Goal: Information Seeking & Learning: Learn about a topic

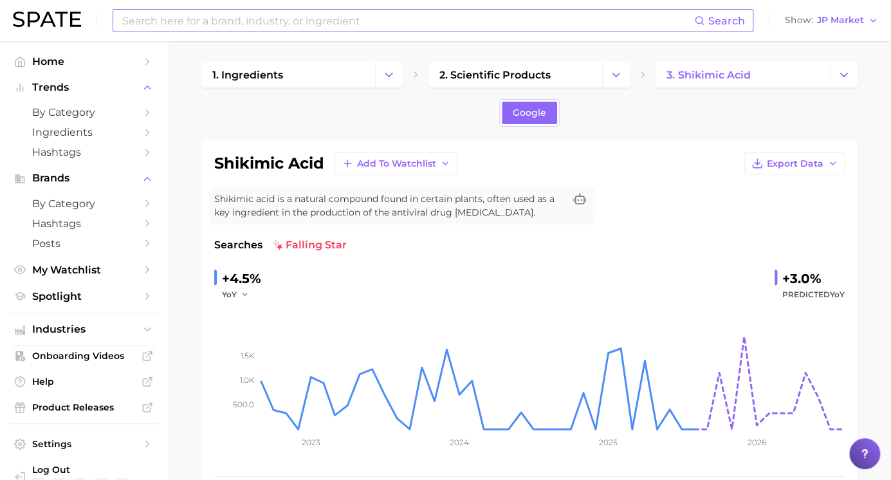
click at [163, 18] on input at bounding box center [407, 21] width 573 height 22
type input "ㄴ"
type input "succinic acid"
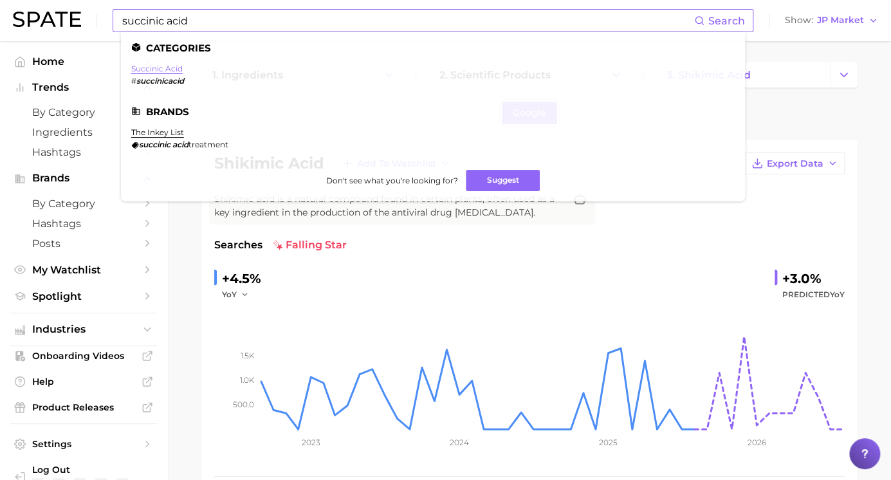
click at [178, 66] on link "succinic acid" at bounding box center [156, 69] width 51 height 10
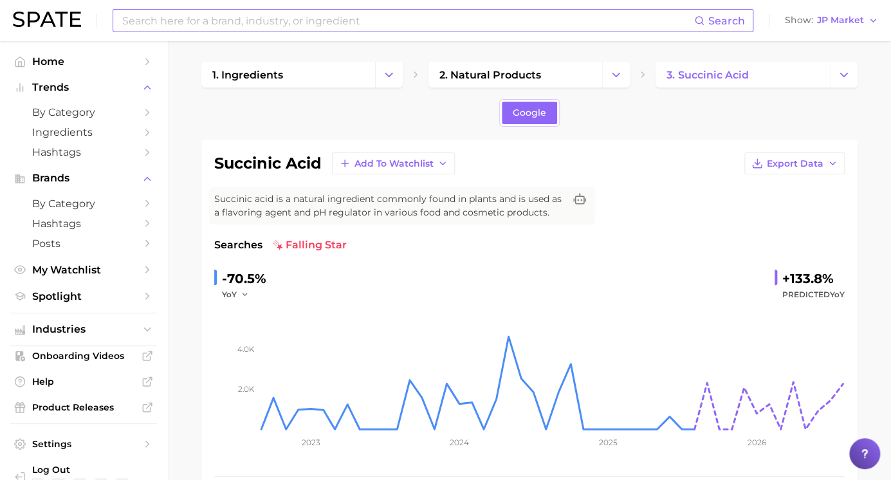
click at [717, 109] on div "Google" at bounding box center [529, 113] width 656 height 28
click at [862, 26] on button "Show JP Market" at bounding box center [832, 20] width 100 height 17
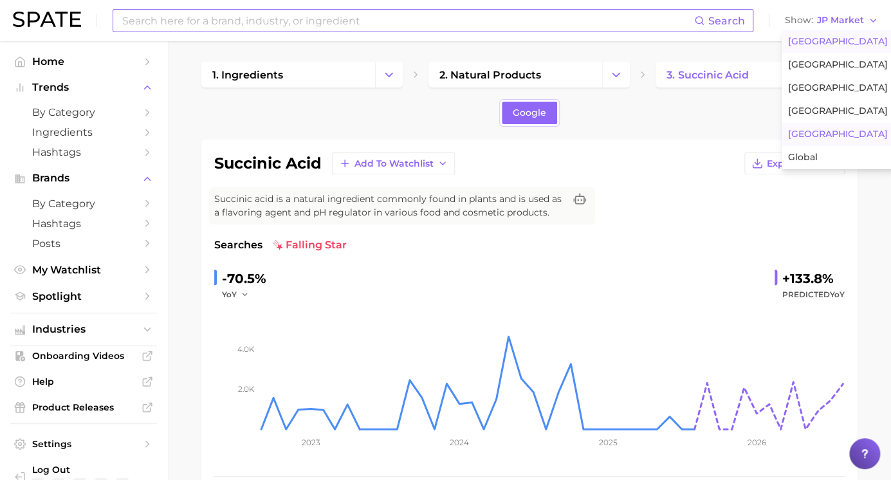
click at [824, 38] on span "[GEOGRAPHIC_DATA]" at bounding box center [838, 41] width 100 height 11
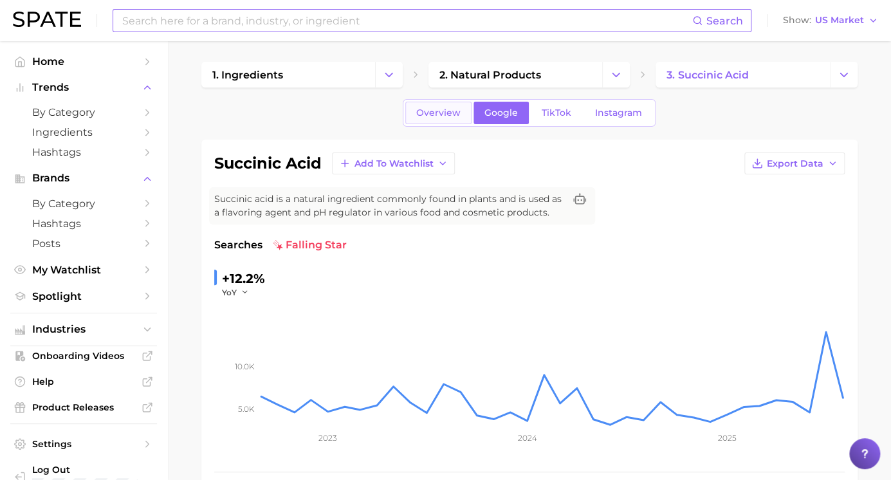
click at [431, 116] on span "Overview" at bounding box center [438, 112] width 44 height 11
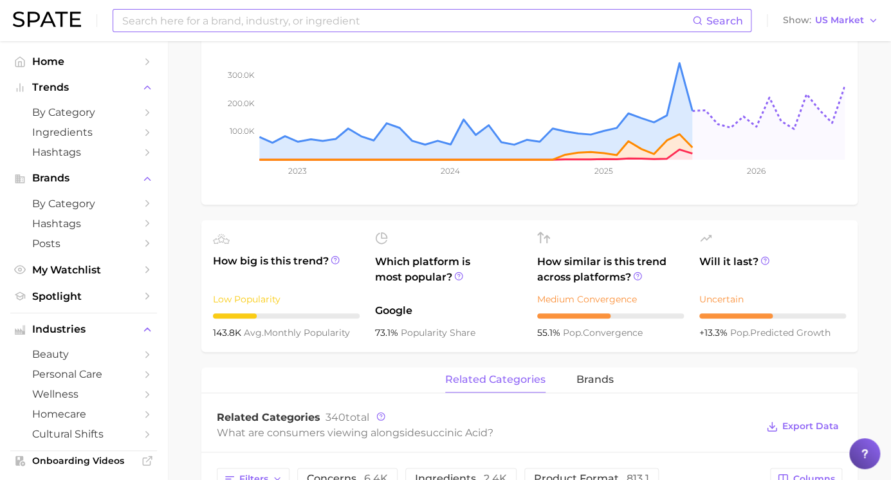
scroll to position [468, 0]
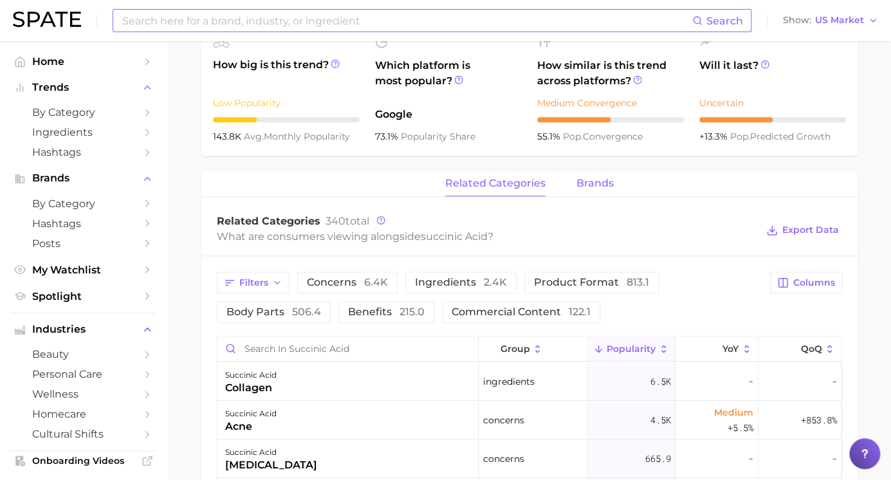
click at [604, 181] on span "brands" at bounding box center [594, 184] width 37 height 12
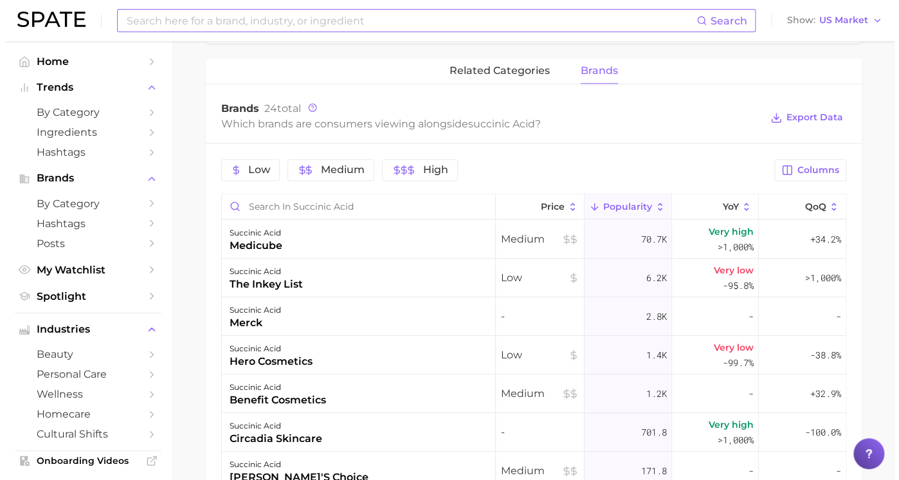
scroll to position [585, 0]
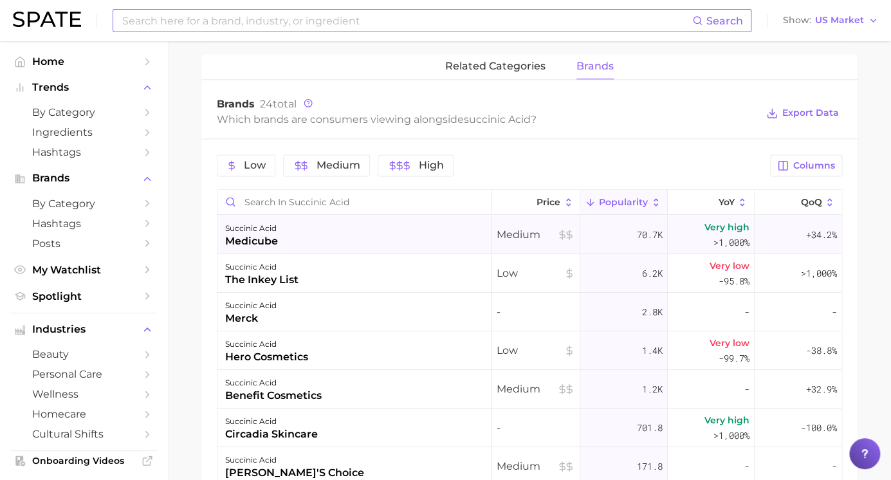
click at [254, 246] on div "medicube" at bounding box center [251, 241] width 53 height 15
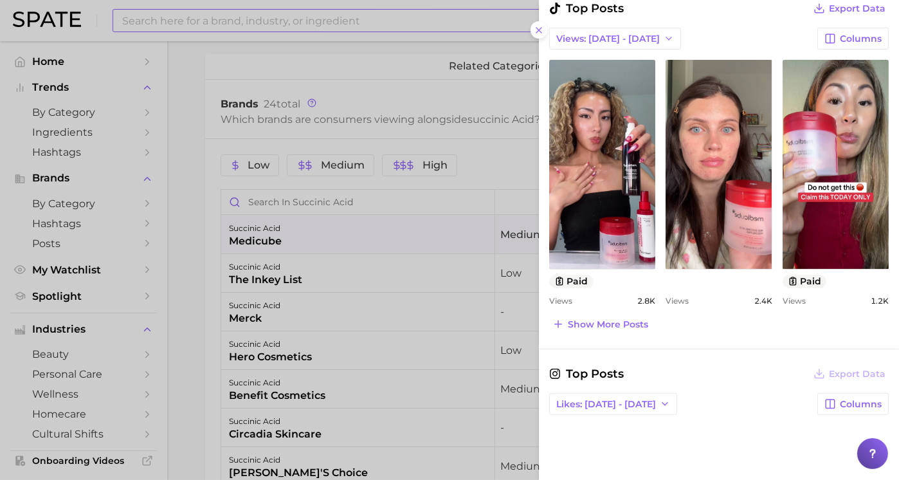
scroll to position [468, 0]
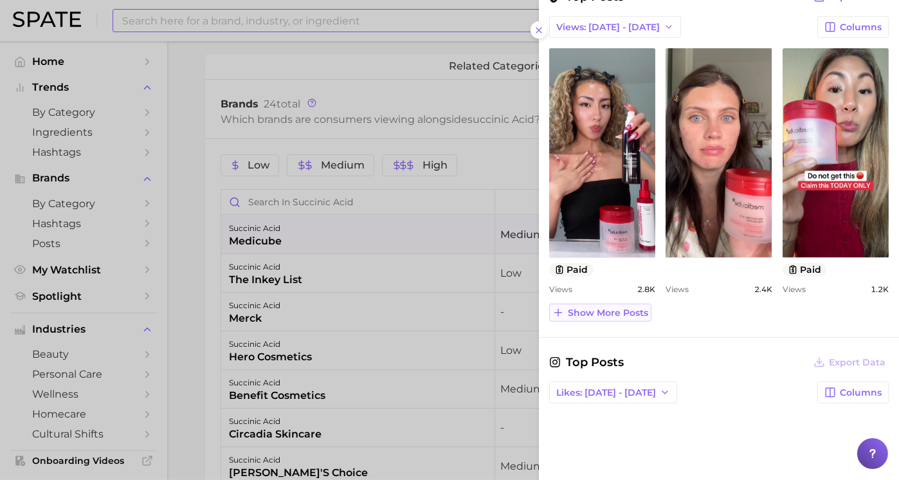
click at [614, 308] on span "Show more posts" at bounding box center [608, 313] width 80 height 11
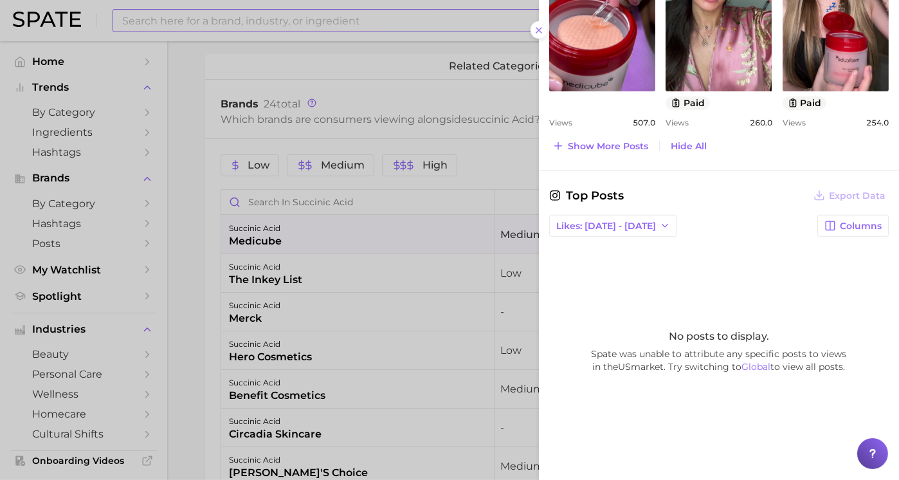
scroll to position [663, 0]
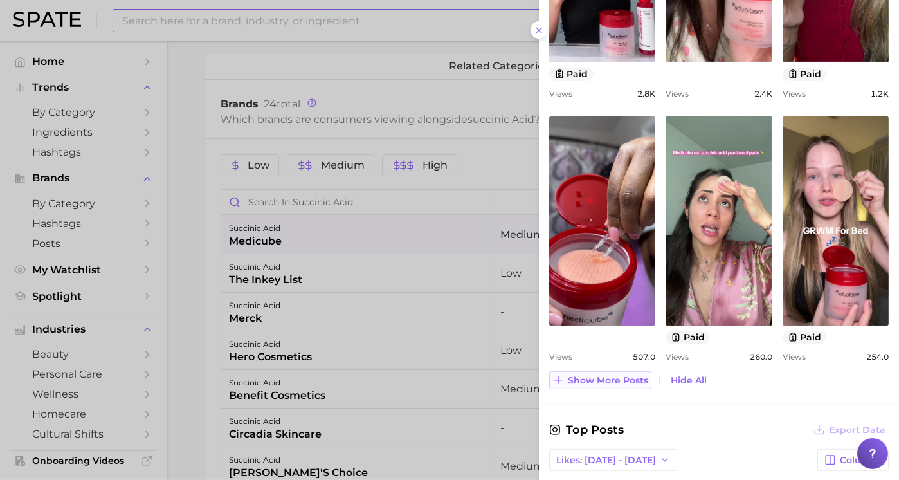
click at [622, 377] on span "Show more posts" at bounding box center [608, 380] width 80 height 11
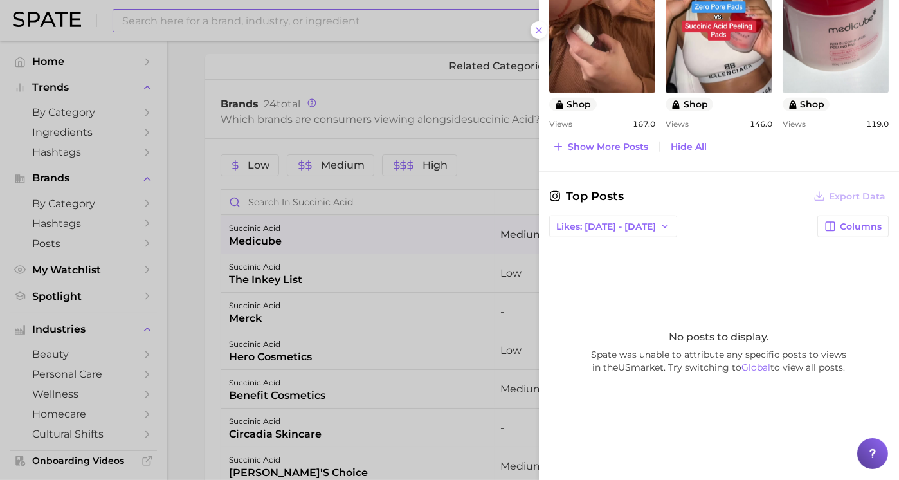
scroll to position [1160, 0]
click at [594, 146] on span "Show more posts" at bounding box center [608, 146] width 80 height 11
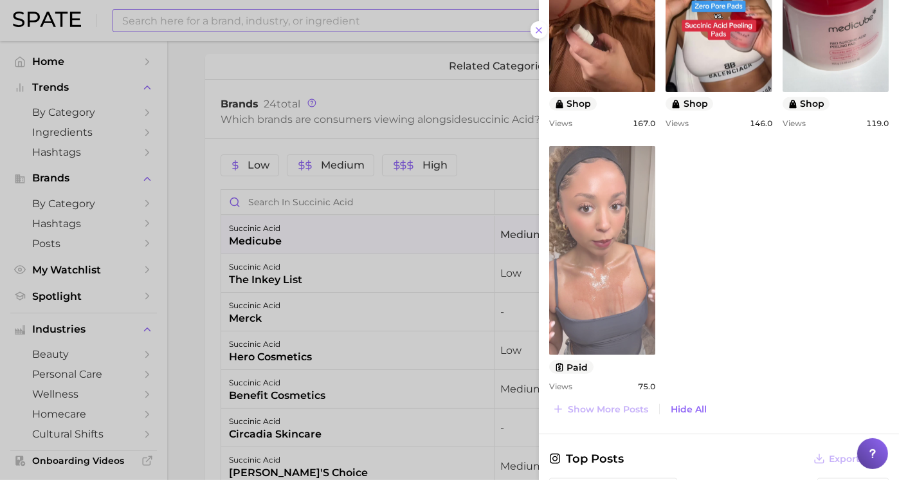
click at [643, 243] on link "view post on TikTok" at bounding box center [602, 250] width 106 height 209
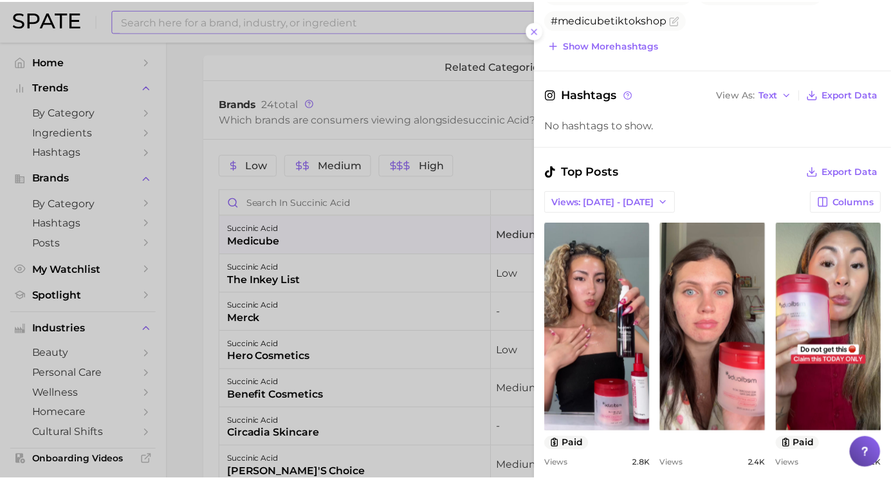
scroll to position [400, 0]
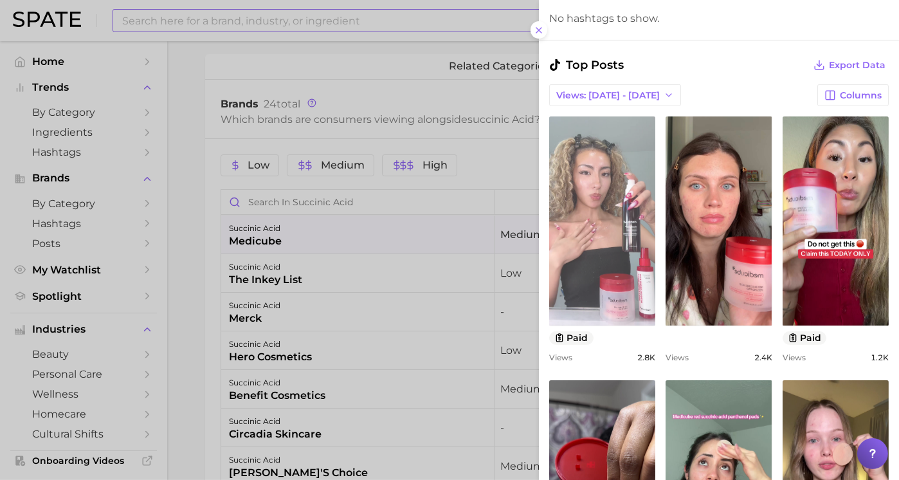
click at [595, 189] on link "view post on TikTok" at bounding box center [602, 220] width 106 height 209
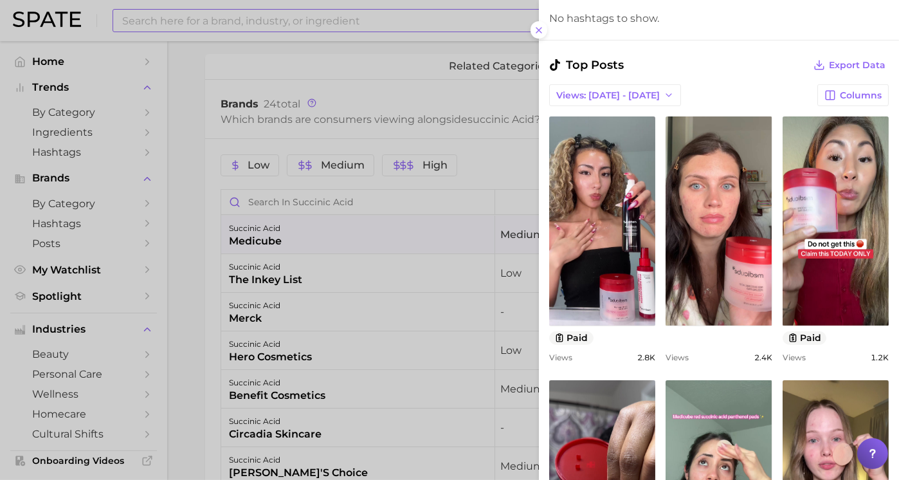
click at [385, 55] on div at bounding box center [449, 240] width 899 height 480
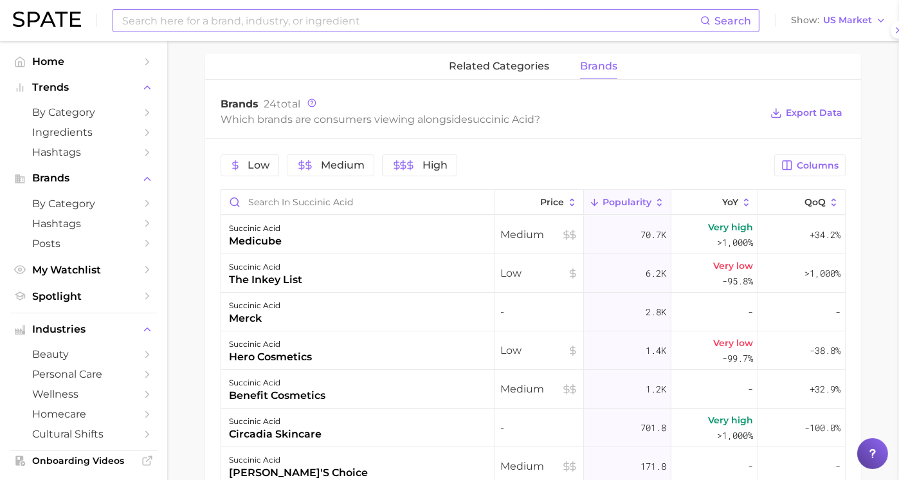
scroll to position [0, 0]
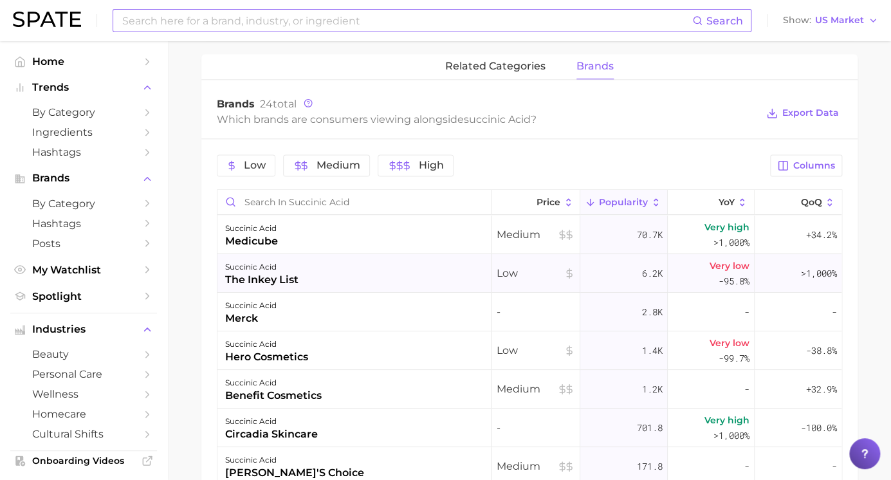
click at [277, 282] on div "the inkey list" at bounding box center [261, 279] width 73 height 15
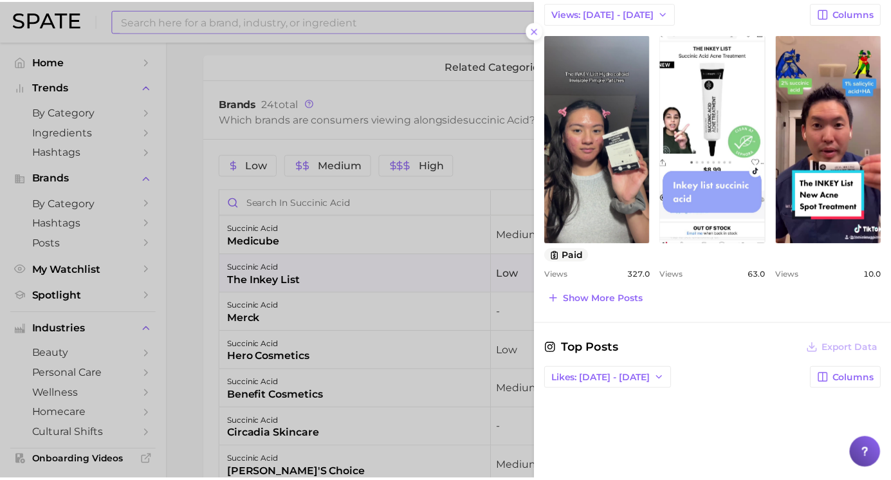
scroll to position [683, 0]
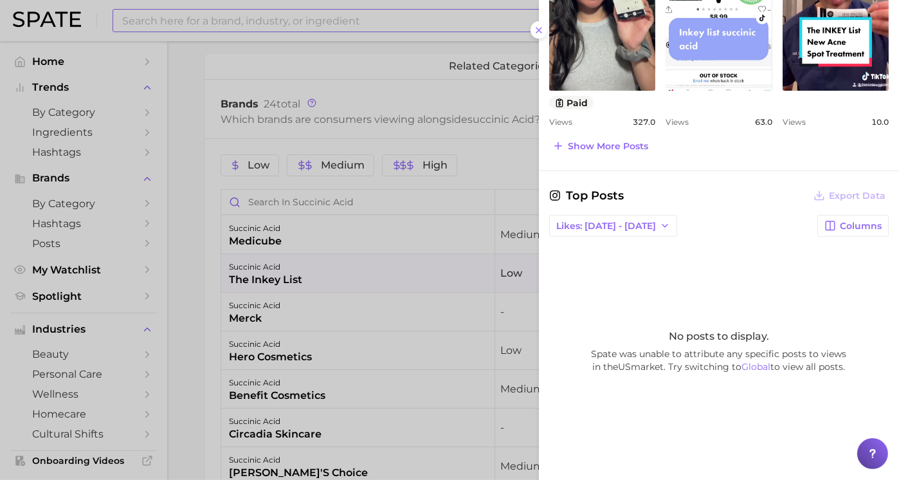
click at [373, 243] on div at bounding box center [449, 240] width 899 height 480
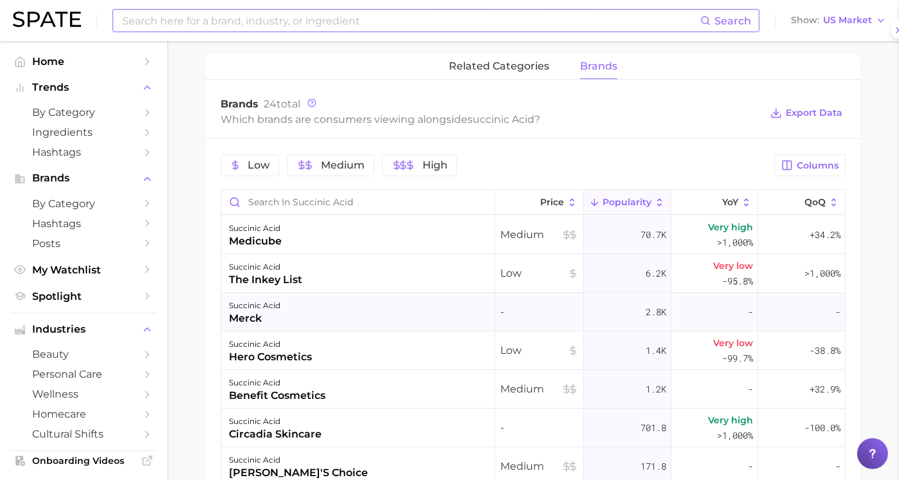
scroll to position [0, 0]
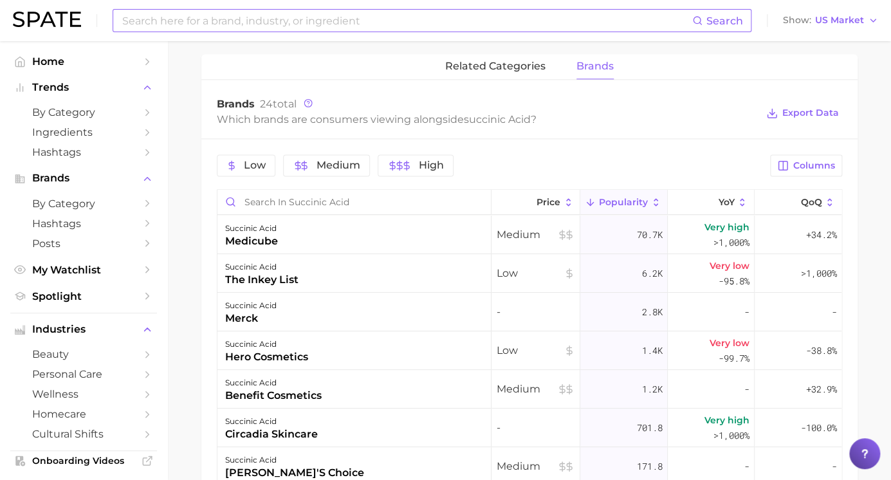
click at [217, 320] on div "Price Popularity YoY QoQ succinic acid medicube Medium 70.7k Very high >1,000% …" at bounding box center [529, 429] width 625 height 480
click at [260, 320] on div "merck" at bounding box center [250, 318] width 51 height 15
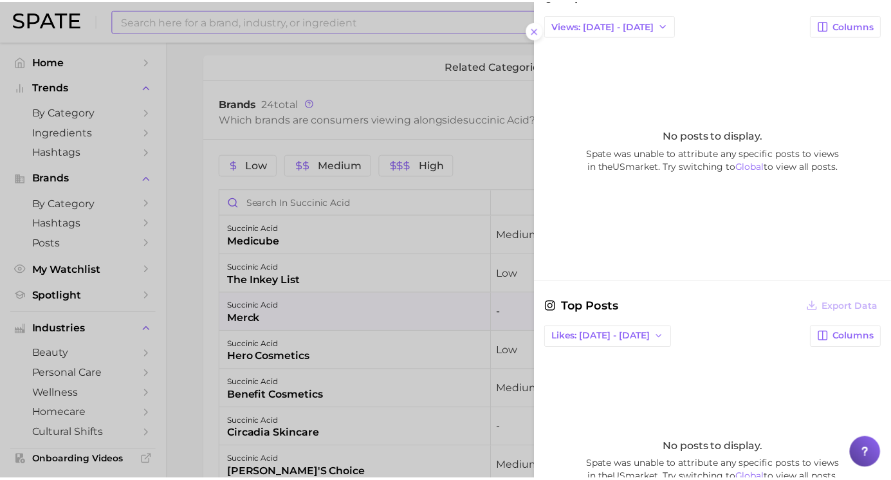
scroll to position [468, 0]
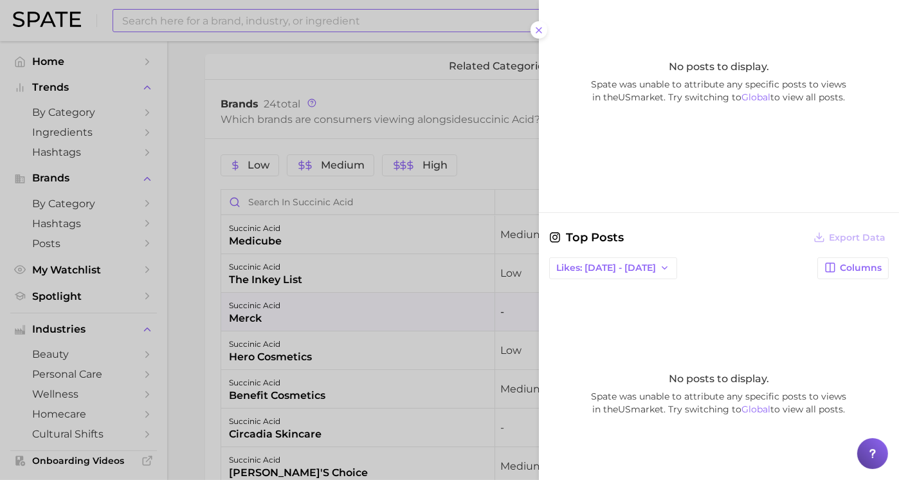
click at [205, 340] on div at bounding box center [449, 240] width 899 height 480
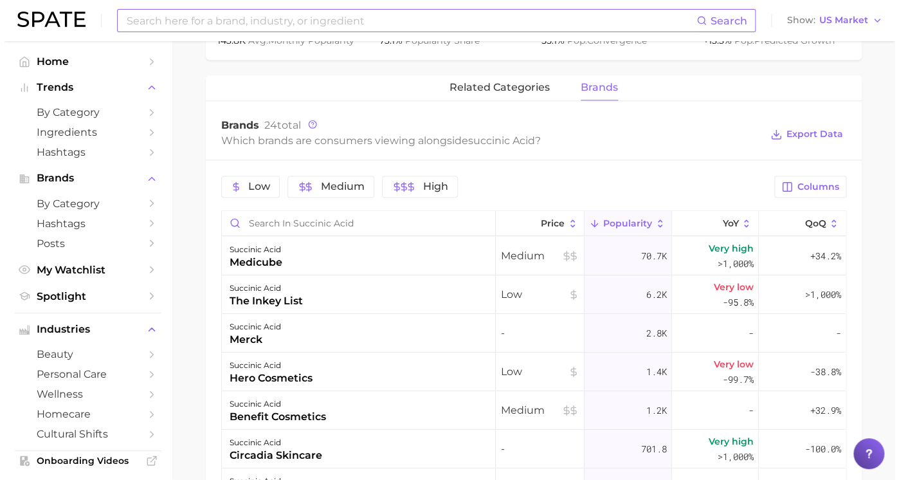
scroll to position [585, 0]
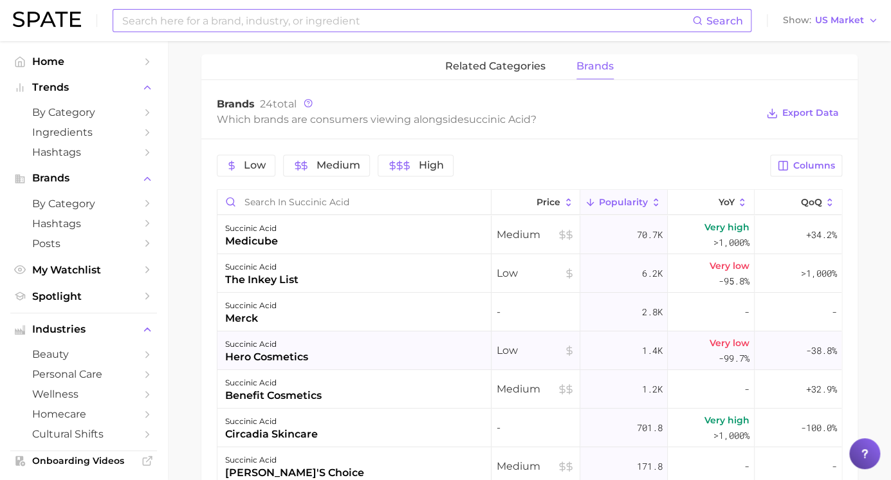
click at [277, 357] on div "hero cosmetics" at bounding box center [266, 356] width 83 height 15
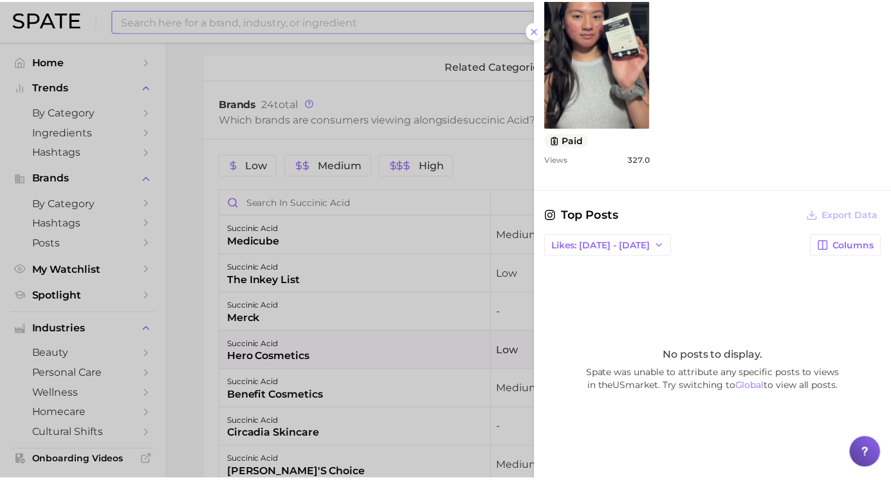
scroll to position [234, 0]
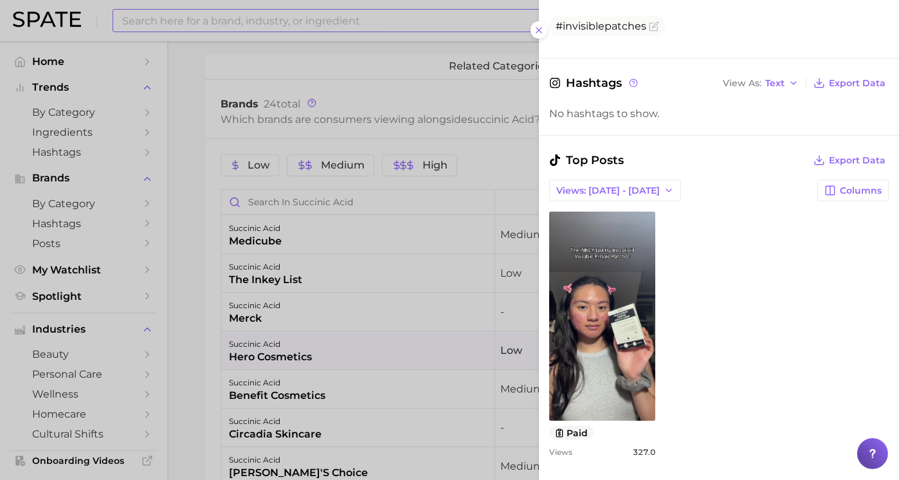
click at [193, 373] on div at bounding box center [449, 240] width 899 height 480
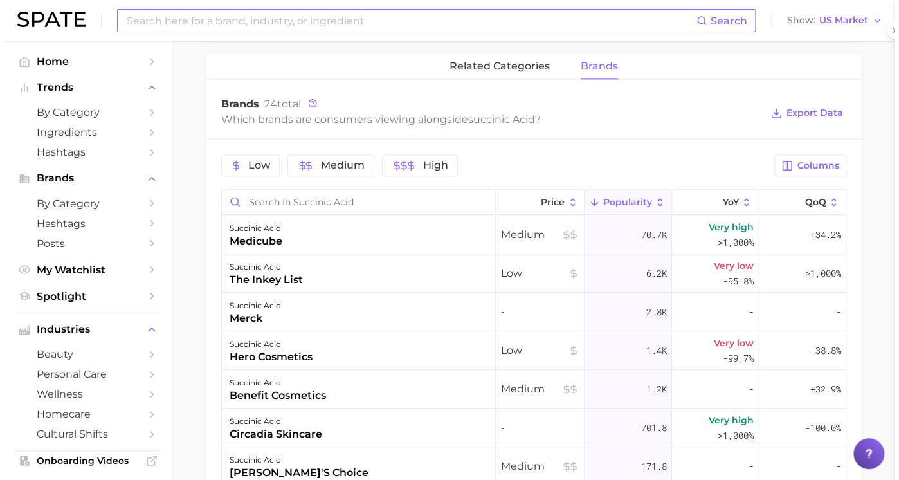
scroll to position [0, 0]
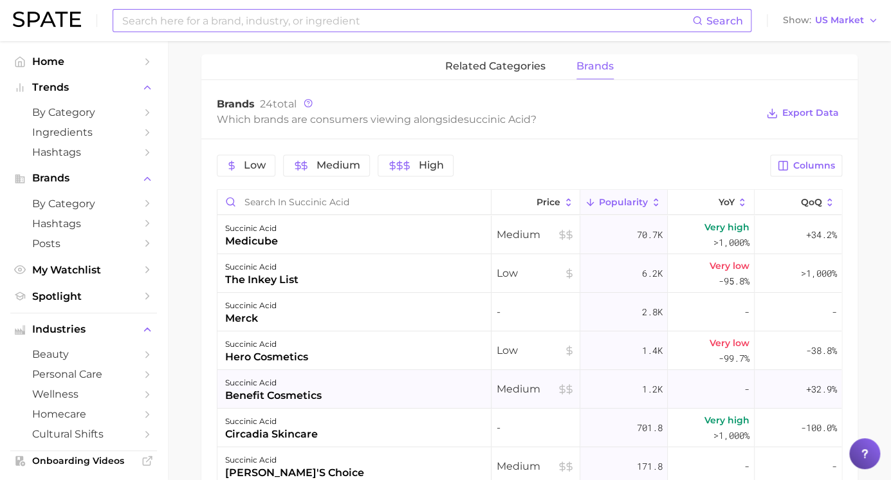
click at [269, 398] on div "benefit cosmetics" at bounding box center [273, 395] width 97 height 15
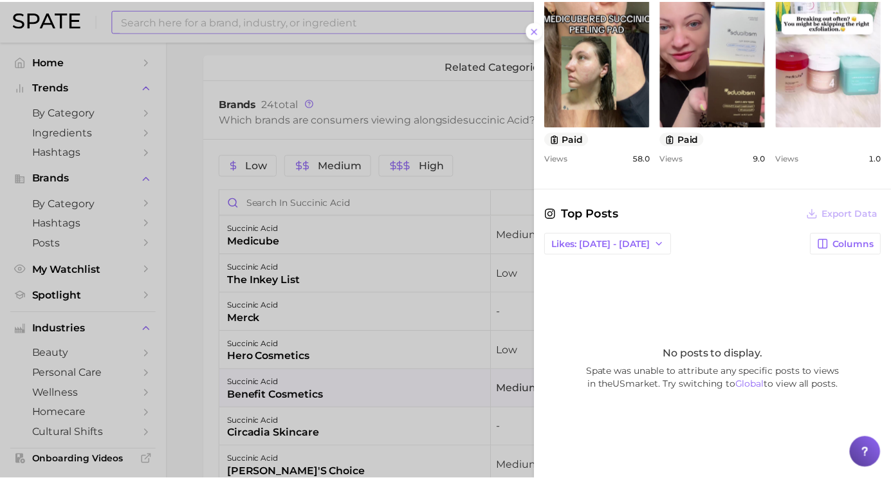
scroll to position [546, 0]
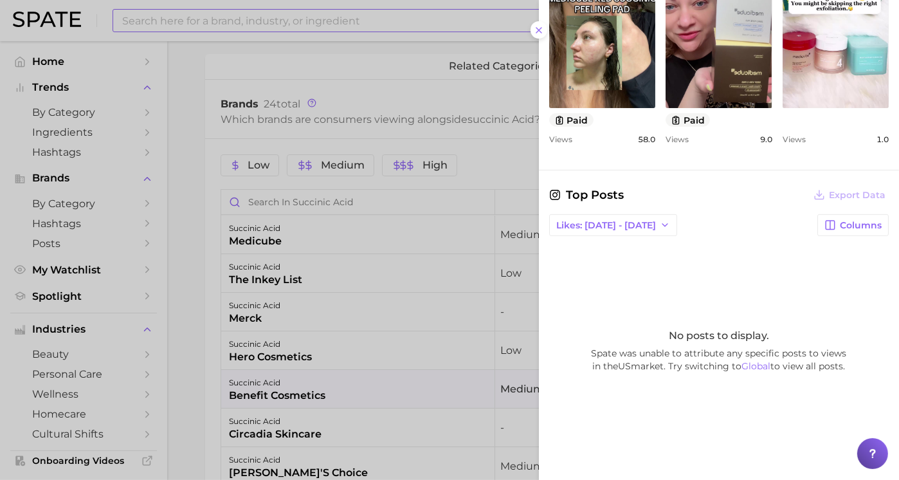
click at [196, 410] on div at bounding box center [449, 240] width 899 height 480
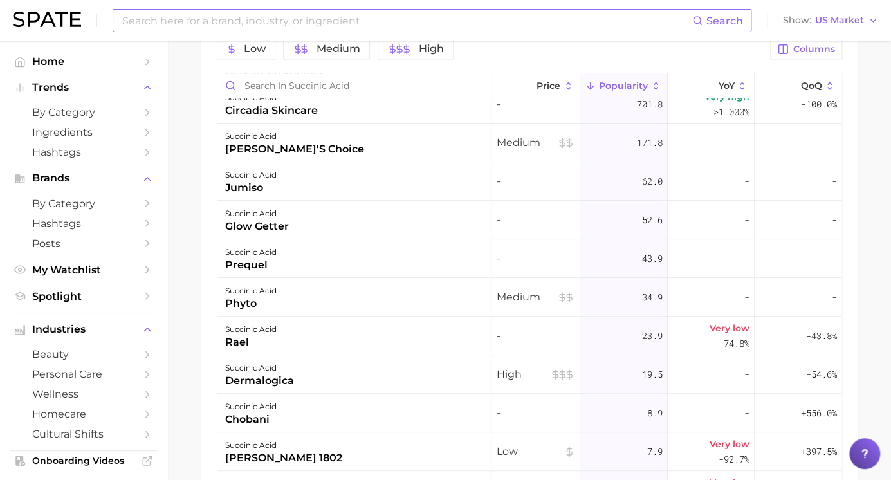
scroll to position [0, 0]
